Goal: Task Accomplishment & Management: Complete application form

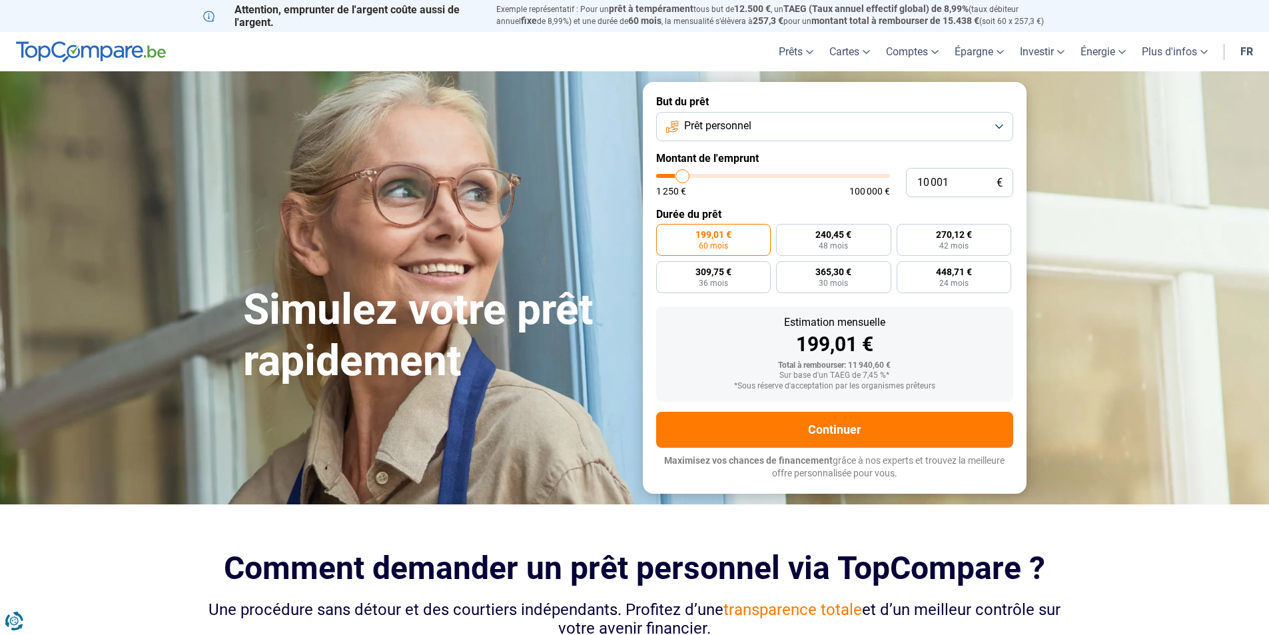
type input "9 000"
type input "9000"
type input "9 750"
type input "9750"
type input "10 500"
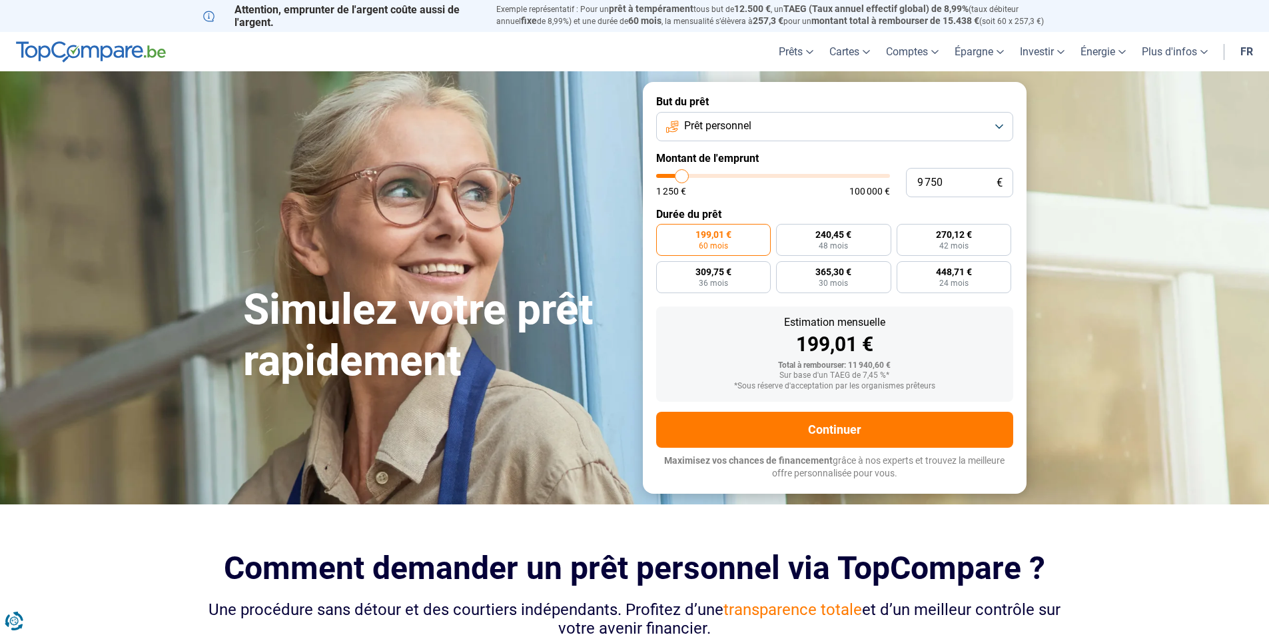
type input "10500"
type input "12 750"
type input "12750"
type input "17 500"
type input "17500"
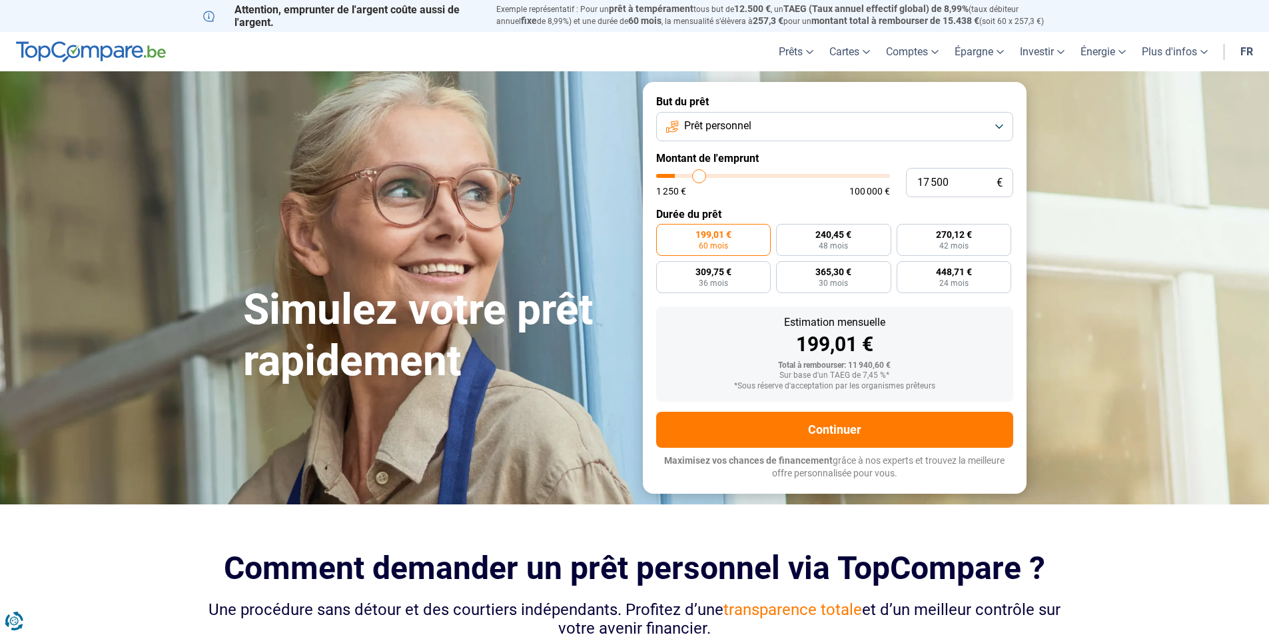
type input "24 500"
type input "24500"
type input "32 000"
type input "32000"
type input "40 750"
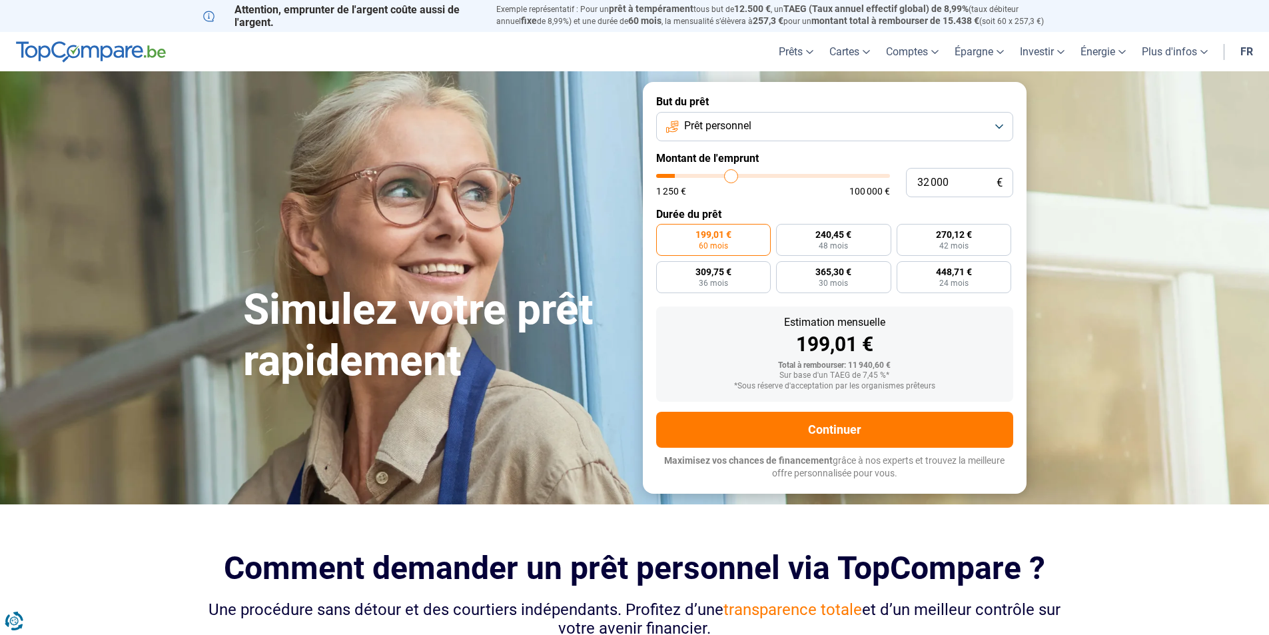
type input "40750"
type input "49 750"
type input "49750"
type input "61 500"
type input "61500"
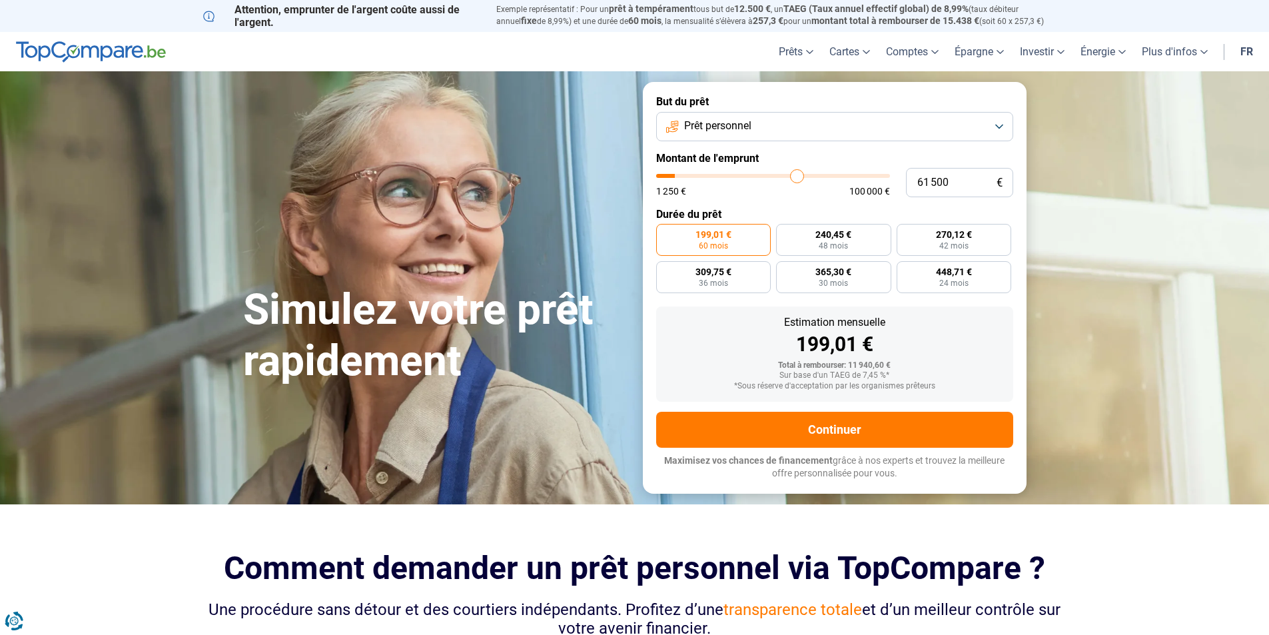
type input "69 250"
type input "69250"
type input "75 500"
type input "75500"
type input "81 250"
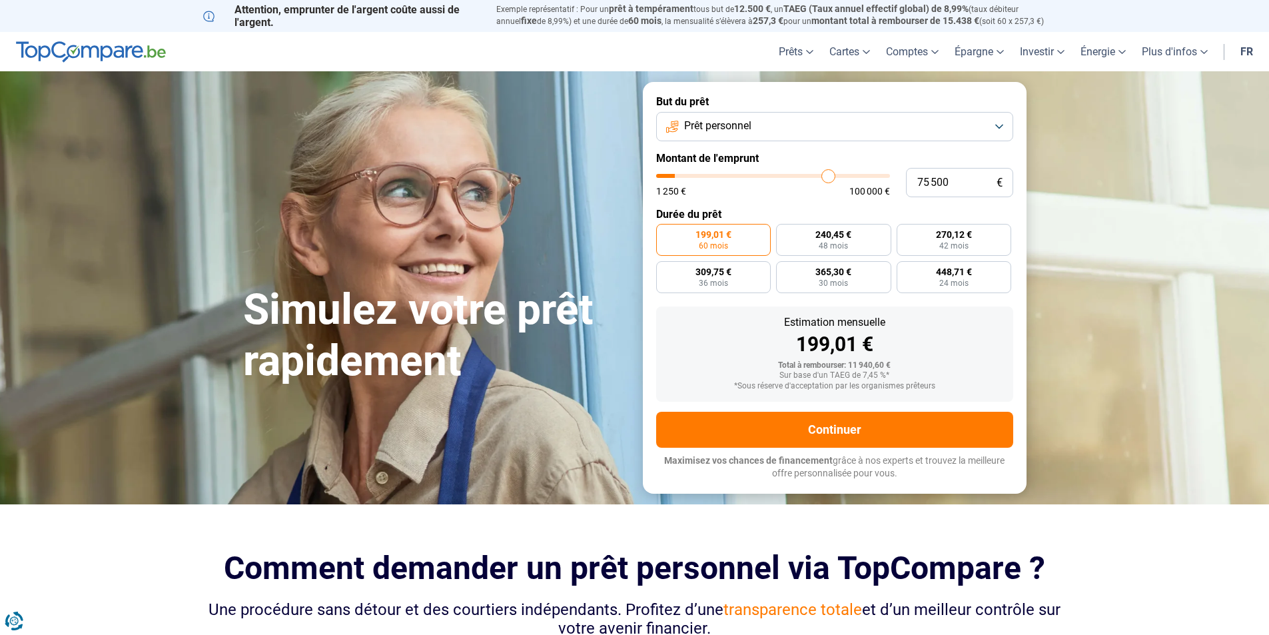
type input "81250"
type input "86 000"
type input "86000"
type input "89 750"
type input "89750"
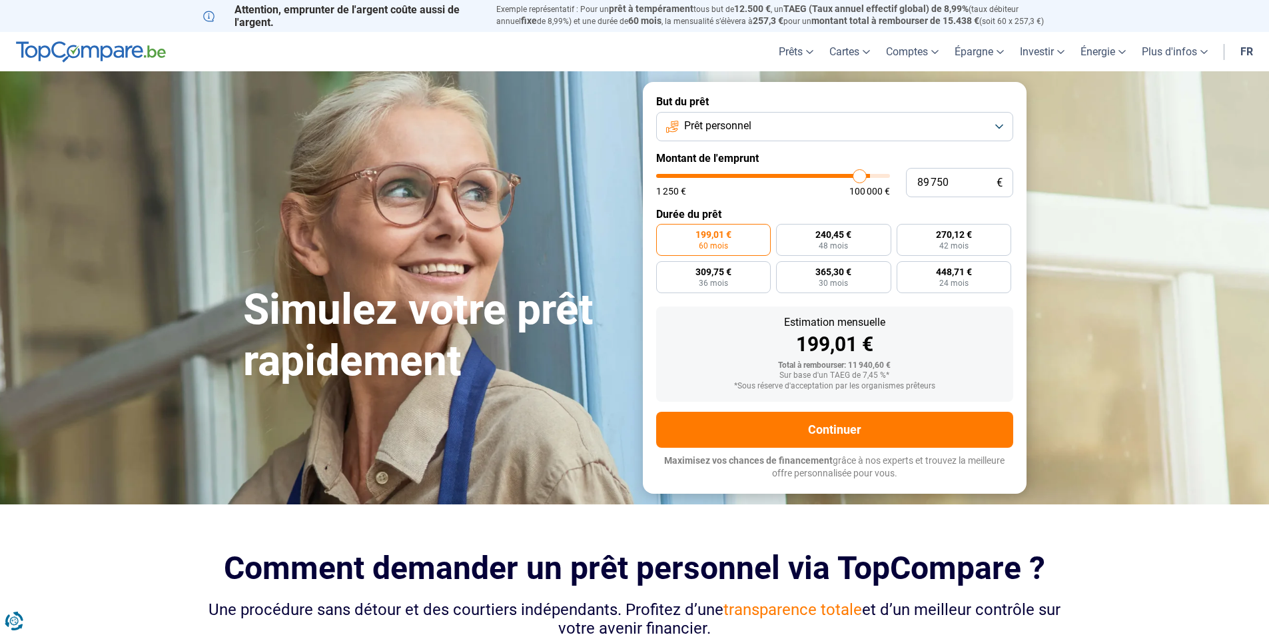
type input "91 500"
type input "91500"
type input "94 500"
type input "94500"
type input "97 000"
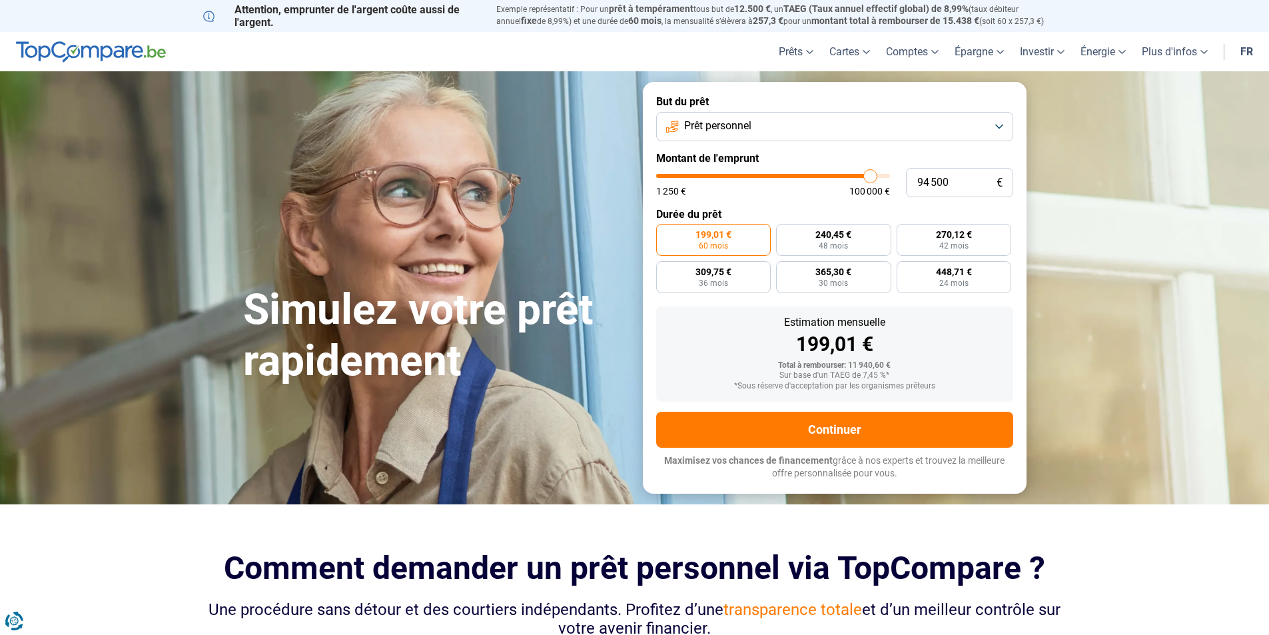
type input "97000"
type input "100 000"
drag, startPoint x: 680, startPoint y: 175, endPoint x: 957, endPoint y: 182, distance: 277.2
type input "100000"
click at [890, 178] on input "range" at bounding box center [773, 176] width 234 height 4
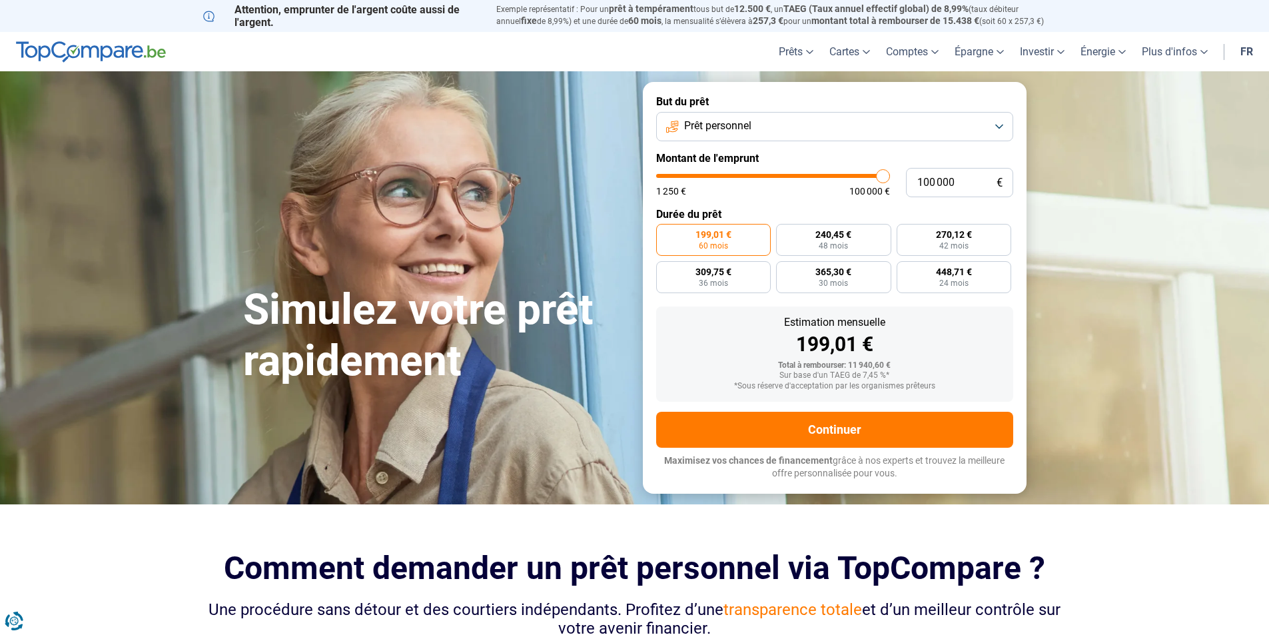
radio input "false"
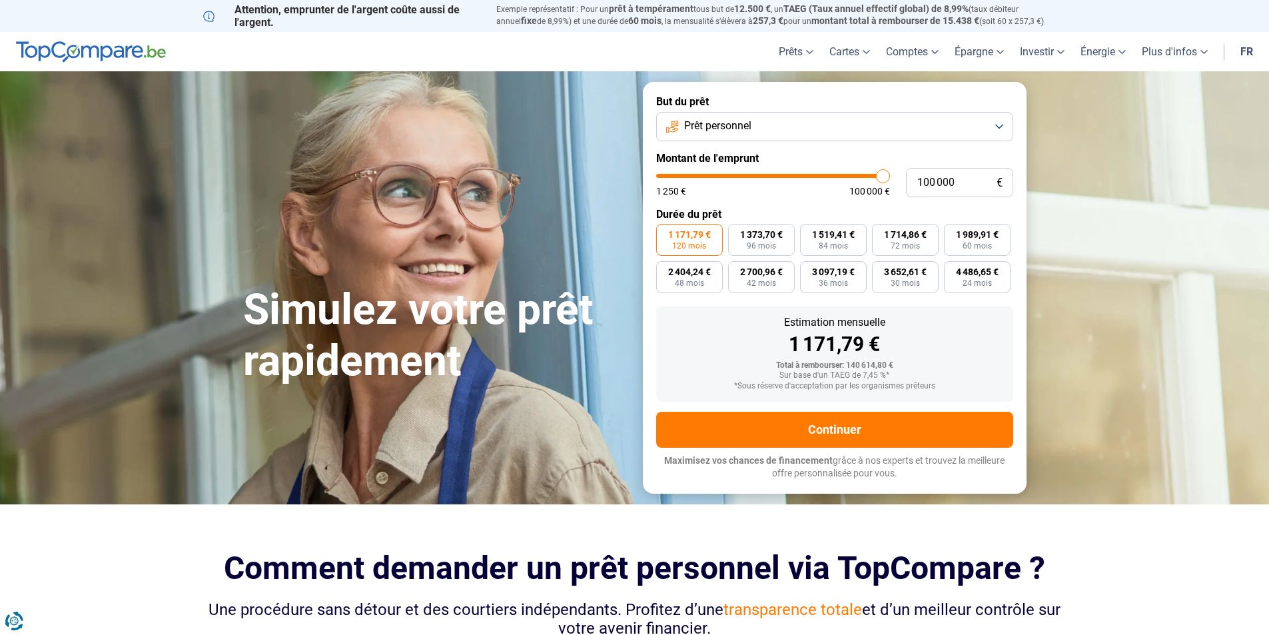
click at [1001, 125] on button "Prêt personnel" at bounding box center [834, 126] width 357 height 29
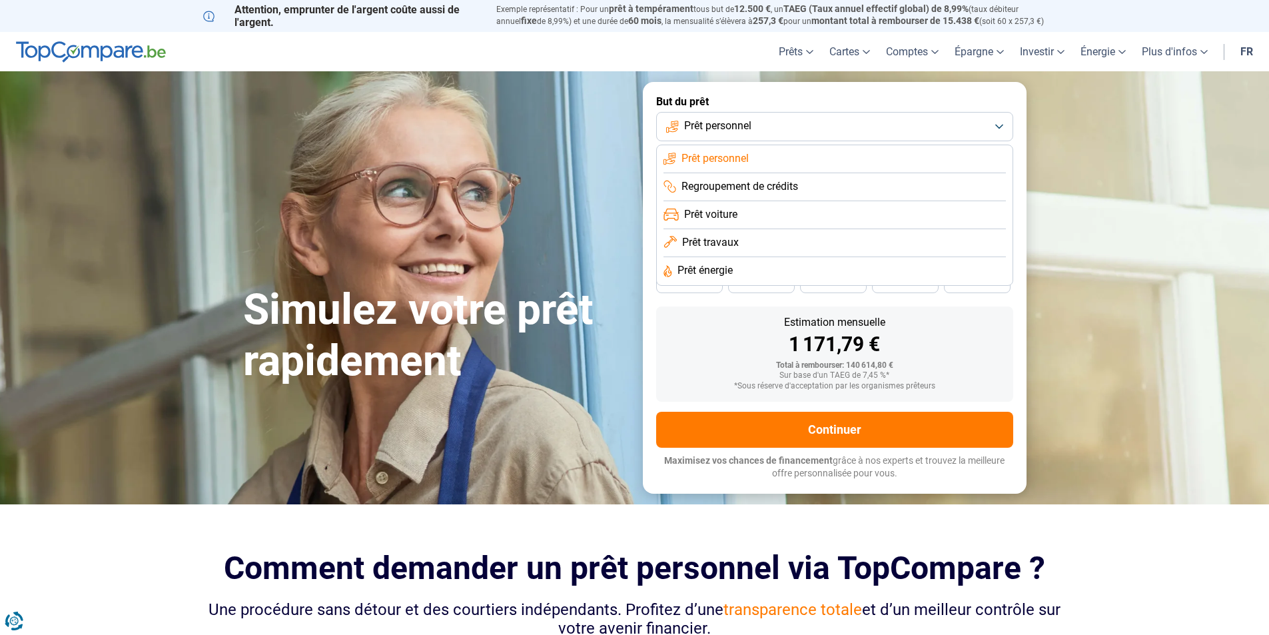
click at [766, 181] on span "Regroupement de crédits" at bounding box center [740, 186] width 117 height 15
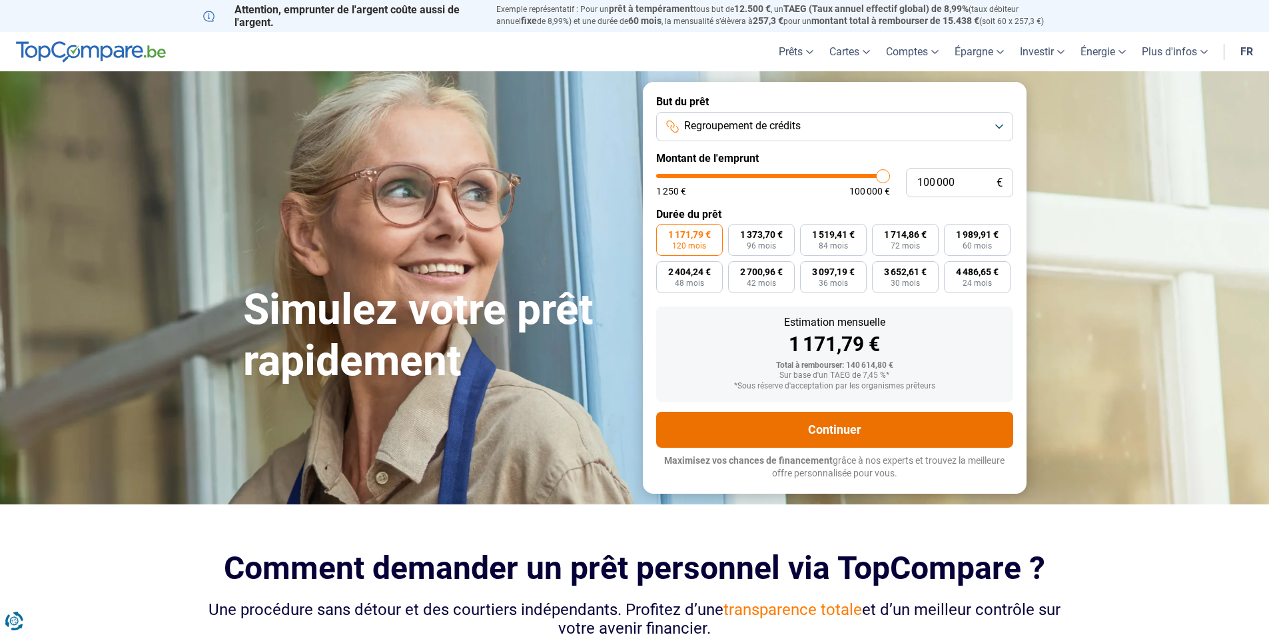
click at [840, 430] on button "Continuer" at bounding box center [834, 430] width 357 height 36
